Goal: Information Seeking & Learning: Learn about a topic

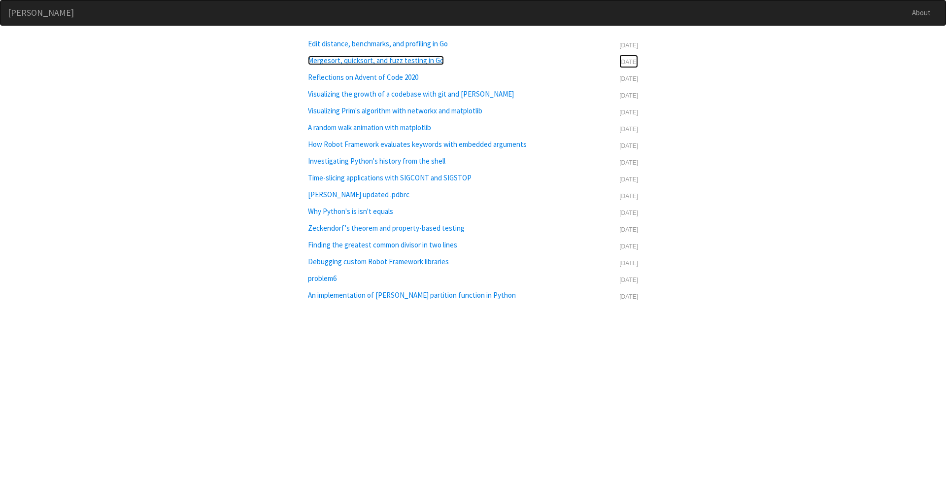
click at [401, 61] on h2 "Mergesort, quicksort, and fuzz testing in Go" at bounding box center [376, 60] width 136 height 9
click at [383, 78] on h2 "Reflections on Advent of Code 2020" at bounding box center [363, 76] width 110 height 9
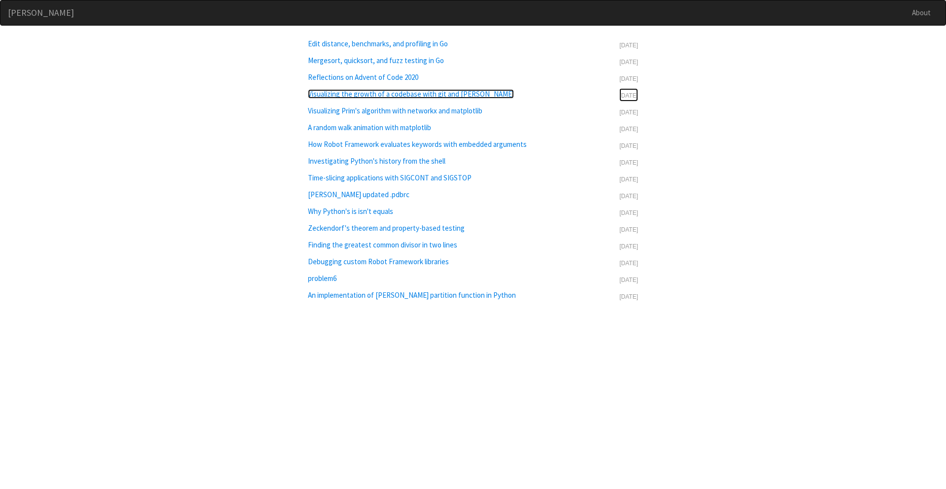
click at [403, 95] on h2 "Visualizing the growth of a codebase with git and tokei" at bounding box center [411, 93] width 206 height 9
click at [398, 112] on h2 "Visualizing Prim's algorithm with networkx and matplotlib" at bounding box center [395, 110] width 174 height 9
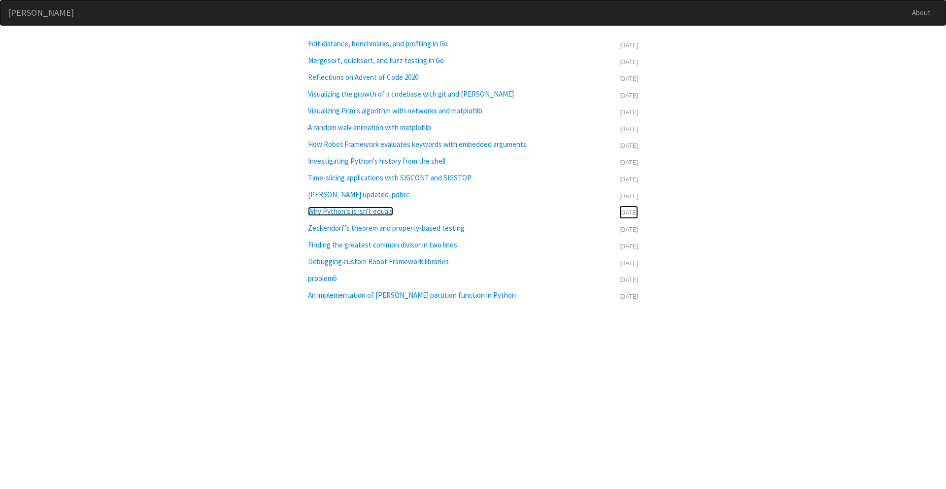
click at [373, 211] on h2 "Why Python's is isn't equals" at bounding box center [350, 210] width 85 height 9
click at [322, 279] on h2 "problem6" at bounding box center [322, 277] width 29 height 9
click at [380, 46] on h2 "Edit distance, benchmarks, and profiling in Go" at bounding box center [378, 43] width 140 height 9
click at [417, 229] on h2 "Zeckendorf's theorem and property-based testing" at bounding box center [386, 227] width 157 height 9
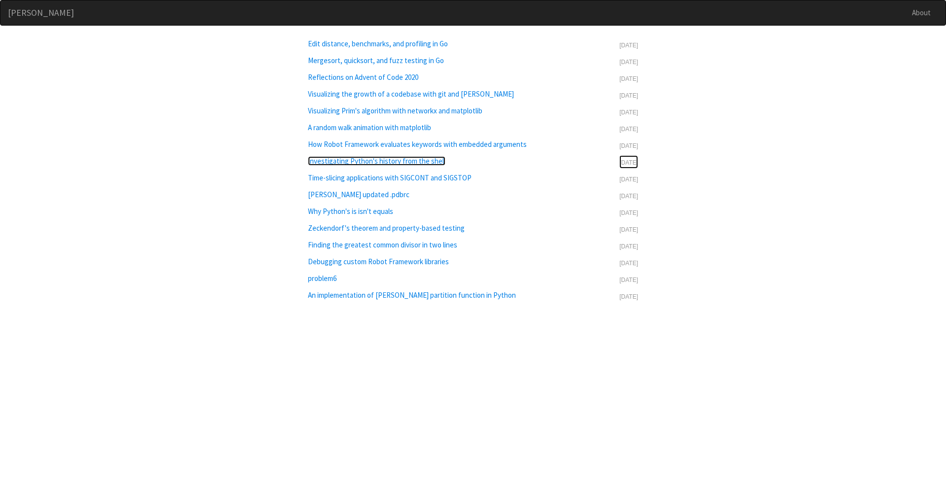
click at [380, 158] on h2 "Investigating Python's history from the shell" at bounding box center [376, 160] width 137 height 9
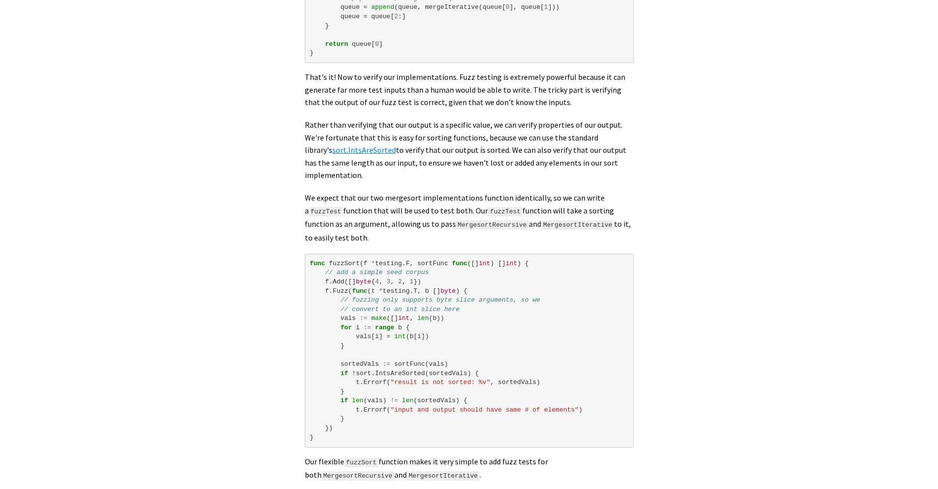
scroll to position [762, 0]
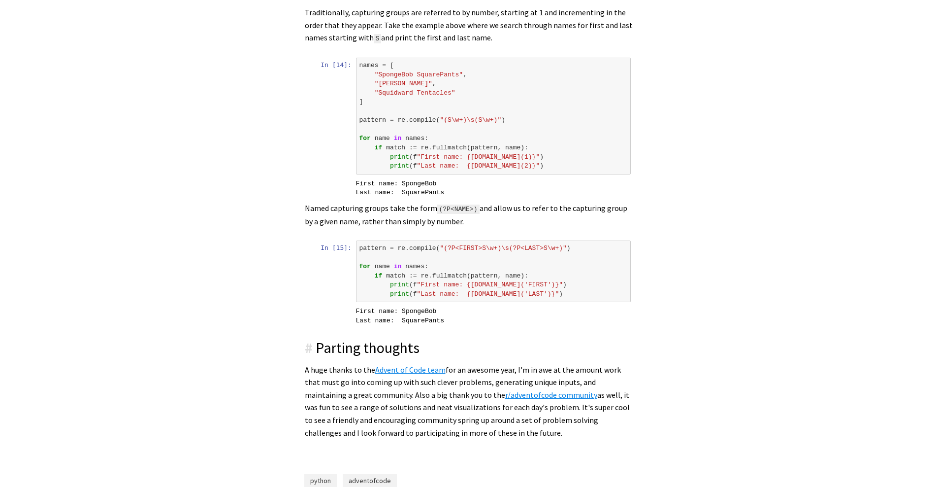
scroll to position [3091, 0]
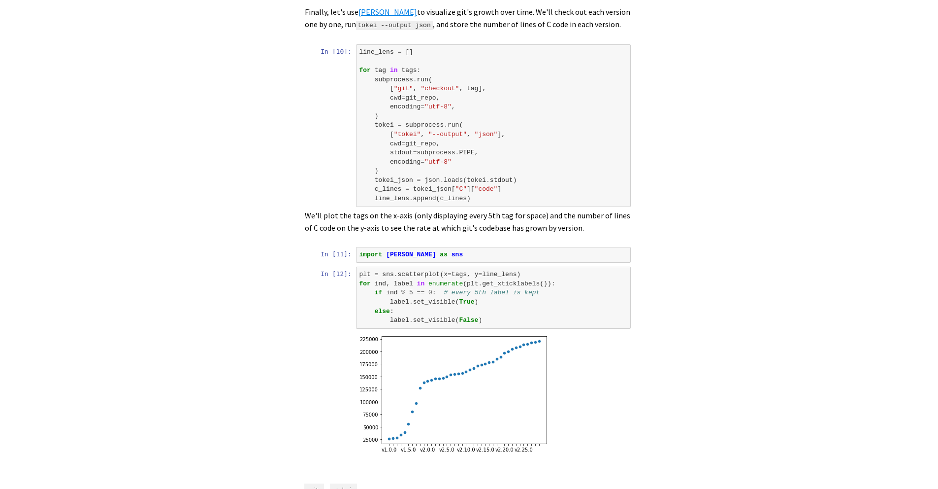
scroll to position [1985, 0]
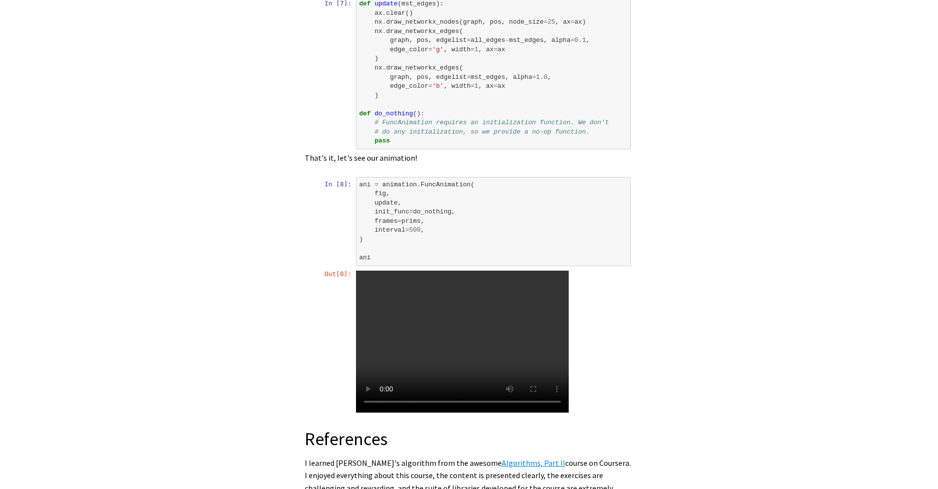
scroll to position [2166, 0]
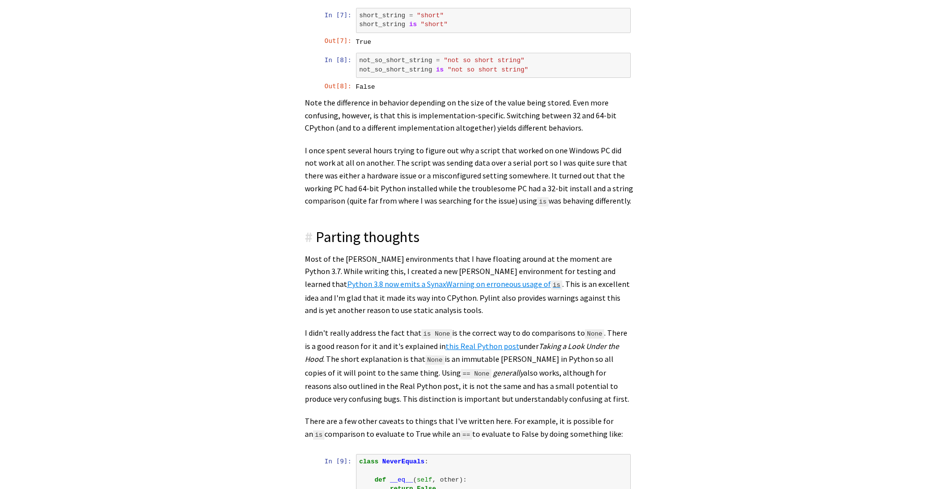
scroll to position [1083, 0]
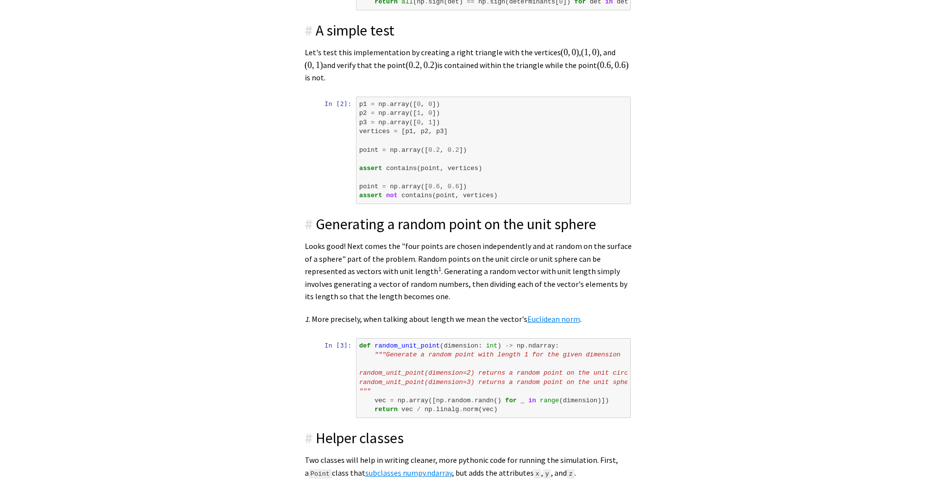
scroll to position [1505, 0]
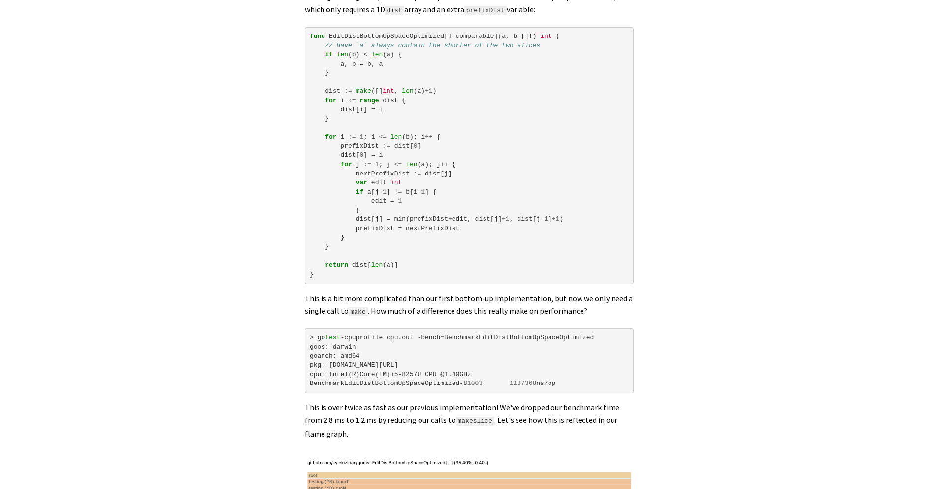
scroll to position [4395, 0]
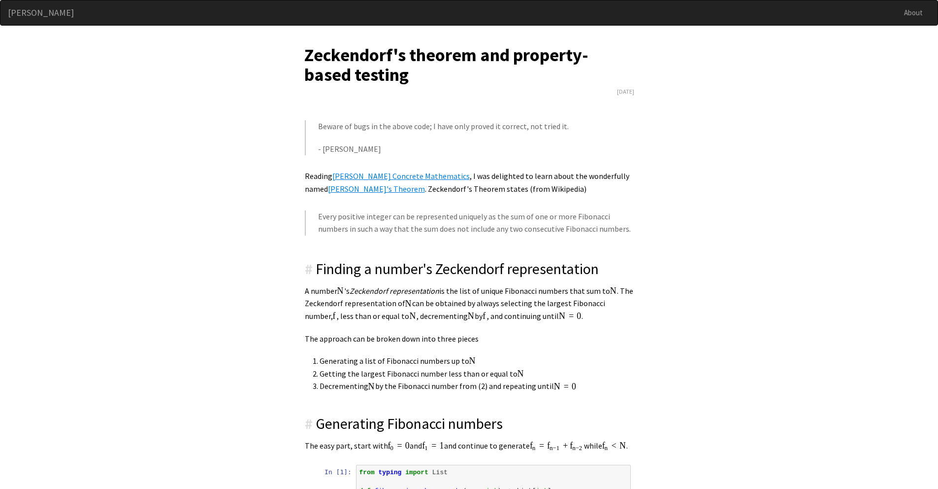
drag, startPoint x: 353, startPoint y: 291, endPoint x: 336, endPoint y: 293, distance: 17.3
click at [336, 293] on p "A number N N 's Zeckendorf representation is the list of unique Fibonacci numbe…" at bounding box center [469, 304] width 329 height 38
click at [371, 339] on p "The approach can be broken down into three pieces" at bounding box center [469, 338] width 329 height 13
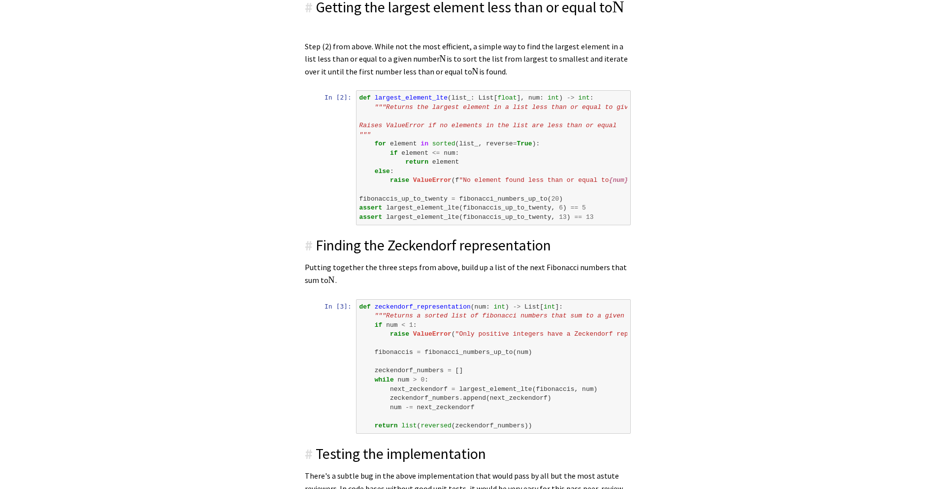
scroll to position [784, 0]
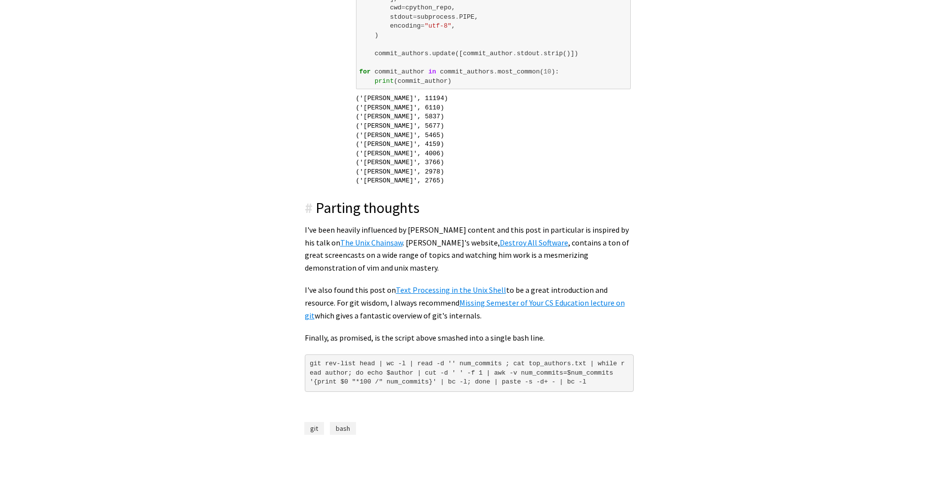
scroll to position [3622, 0]
